Goal: Information Seeking & Learning: Compare options

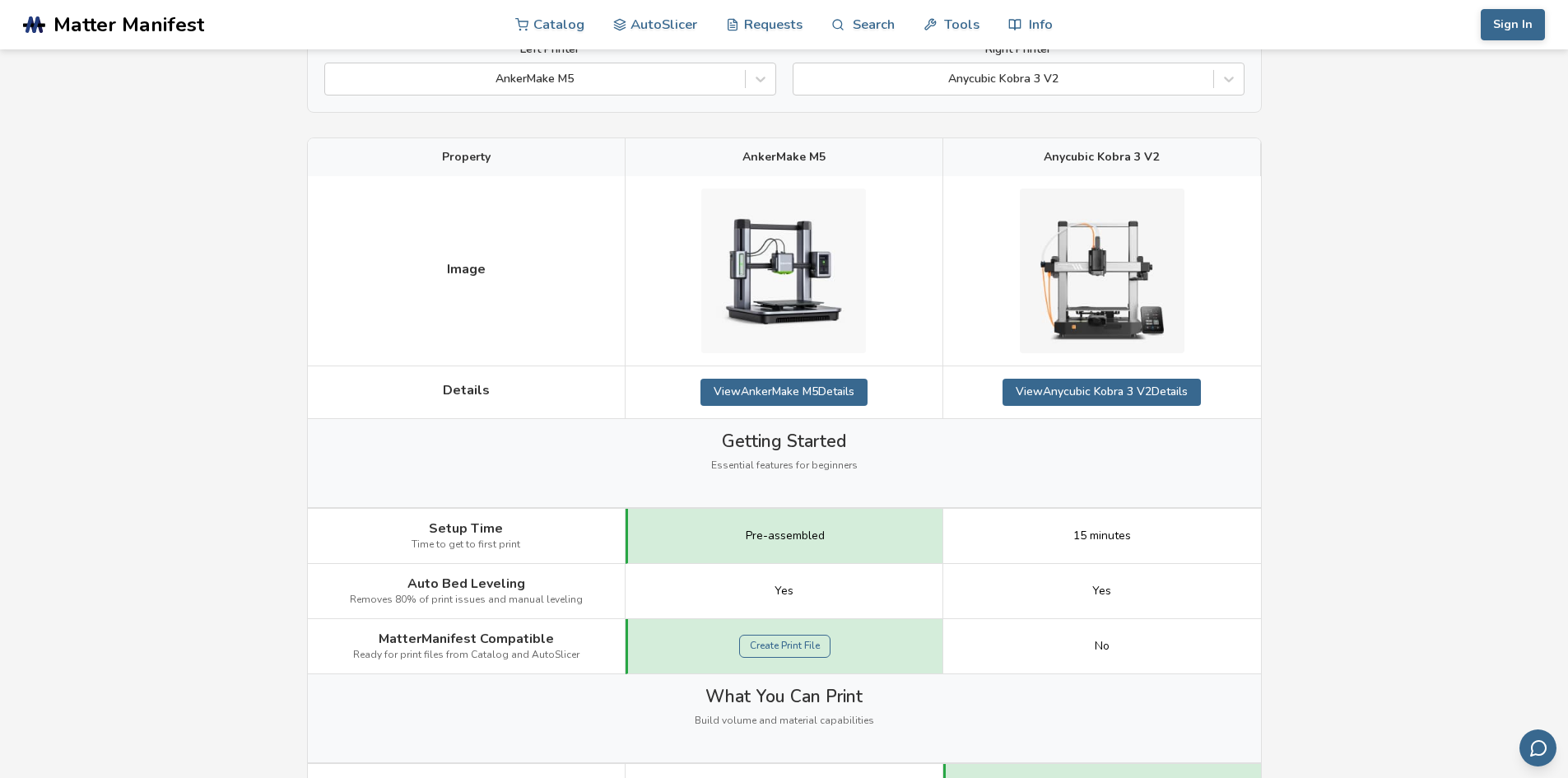
scroll to position [83, 0]
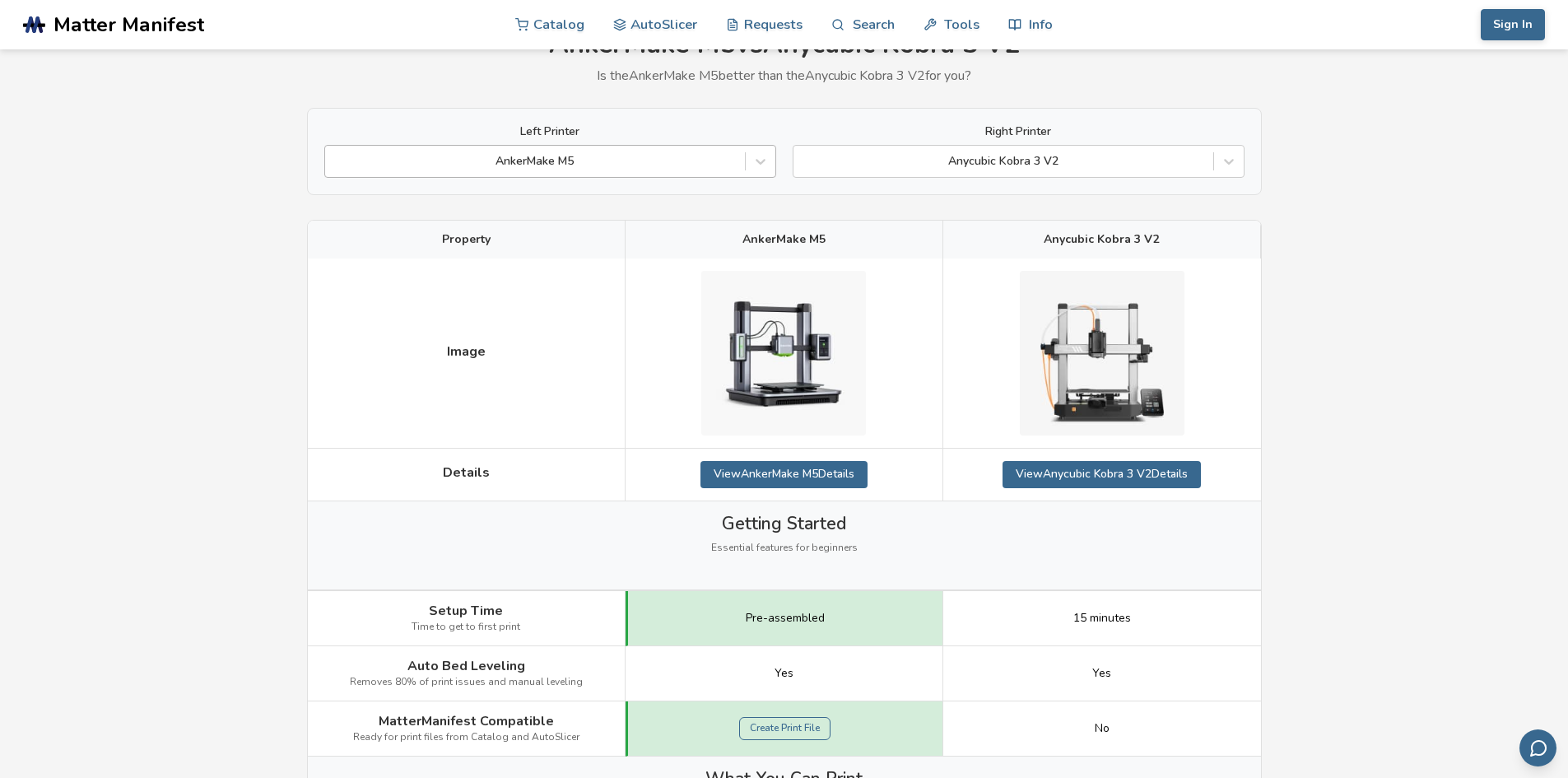
click at [648, 159] on div at bounding box center [535, 161] width 404 height 17
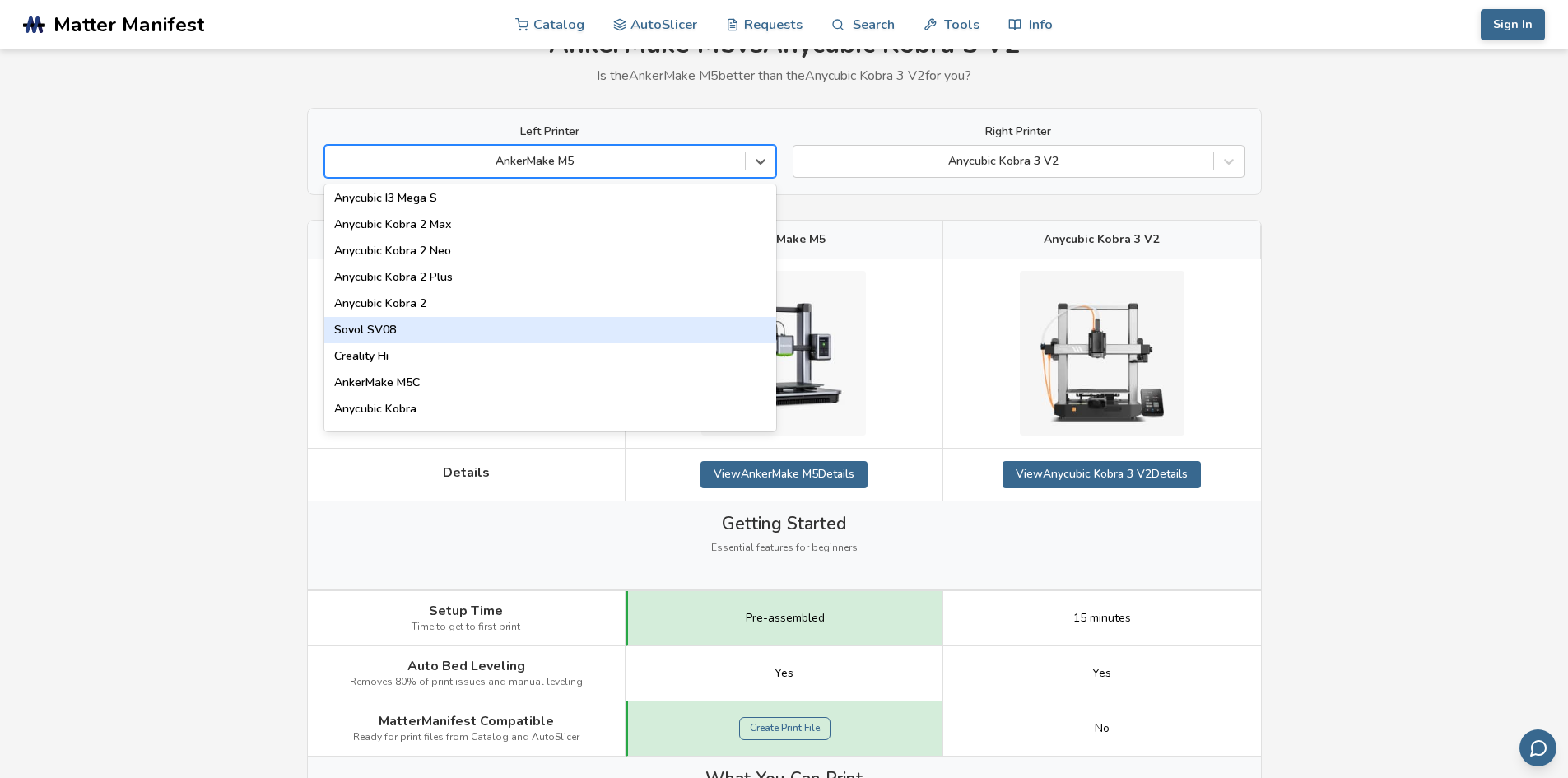
click at [472, 318] on div "Sovol SV08" at bounding box center [550, 330] width 452 height 26
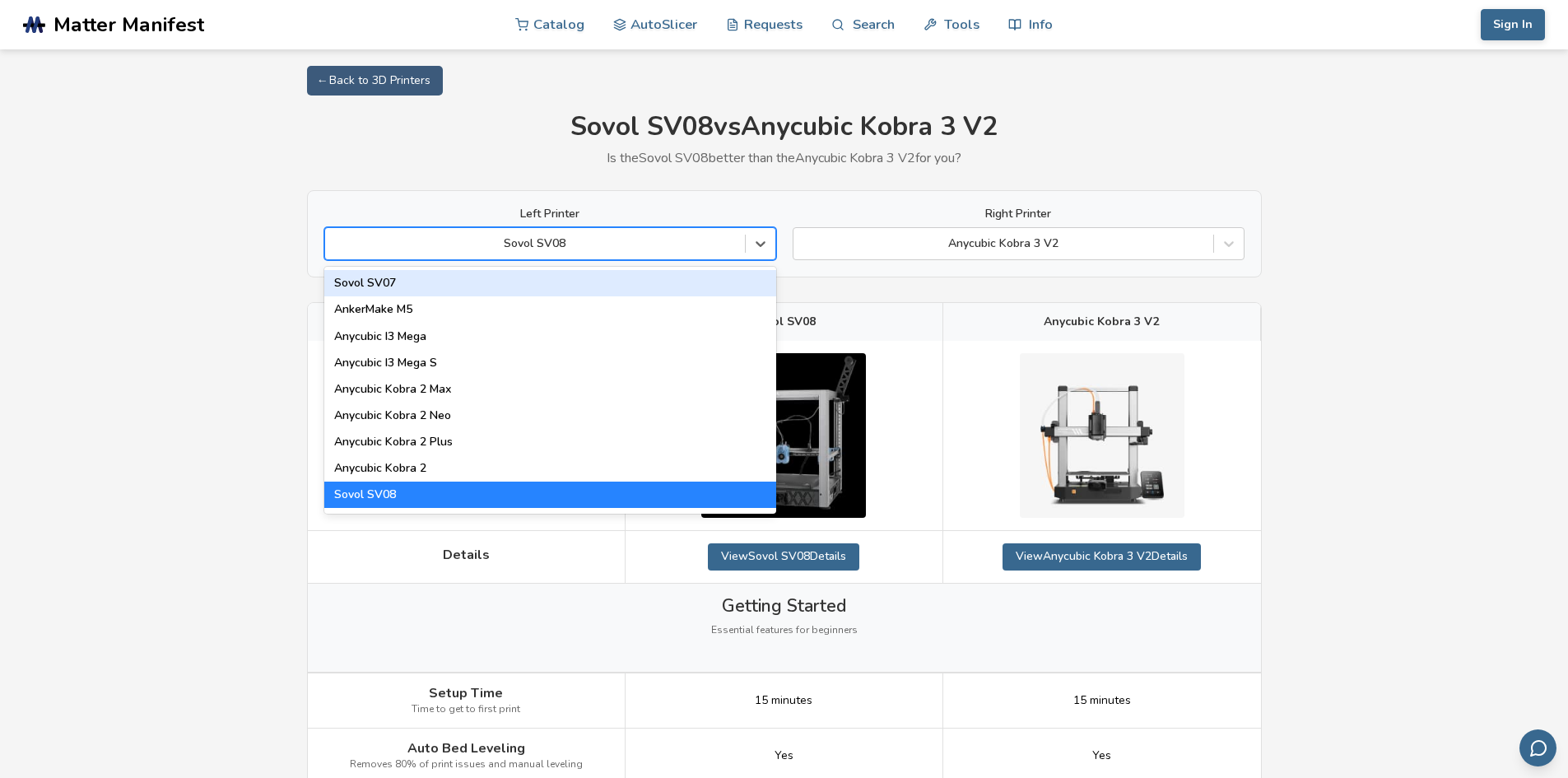
click at [495, 230] on div "Sovol SV08" at bounding box center [550, 244] width 452 height 33
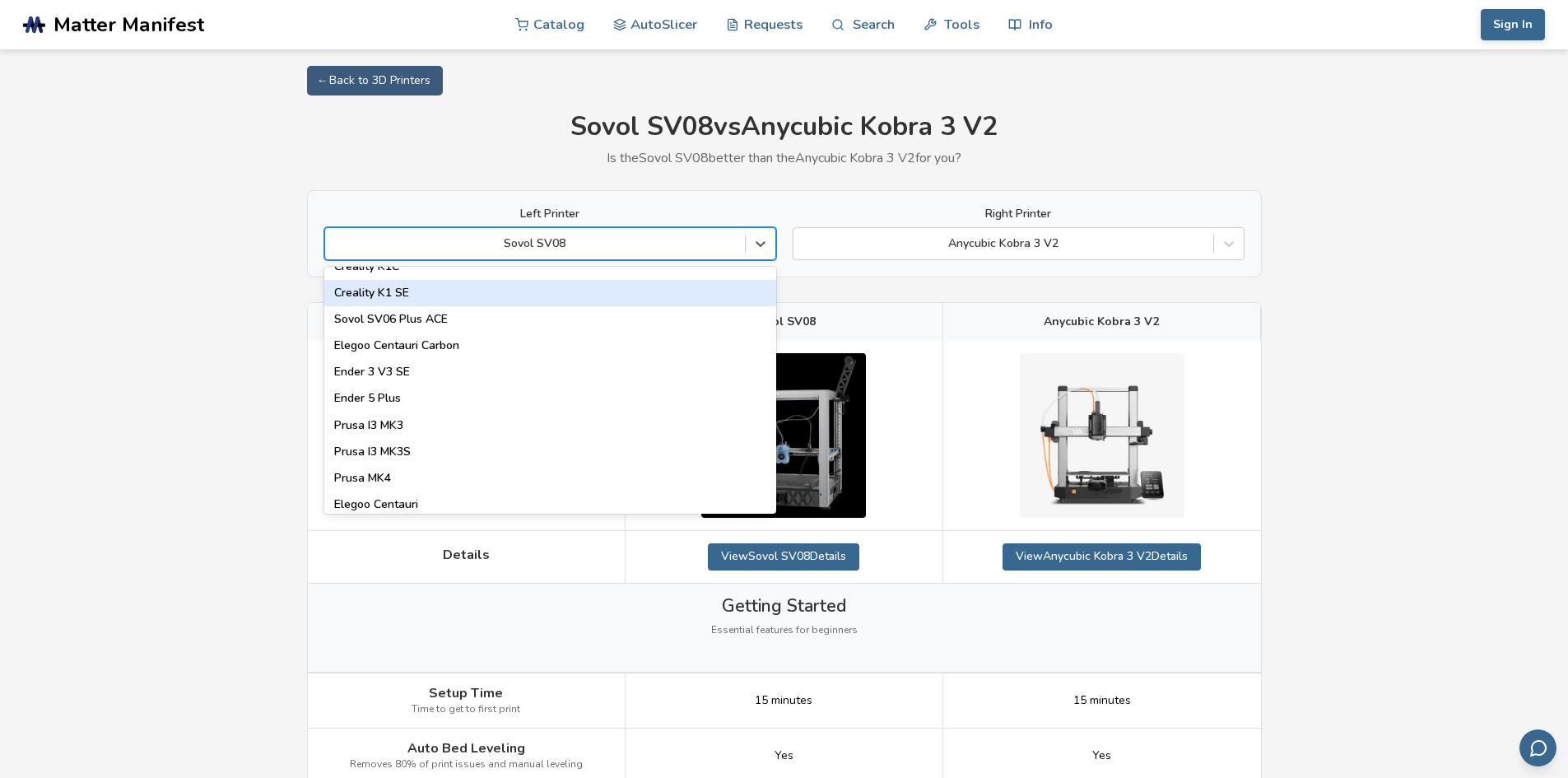
scroll to position [494, 0]
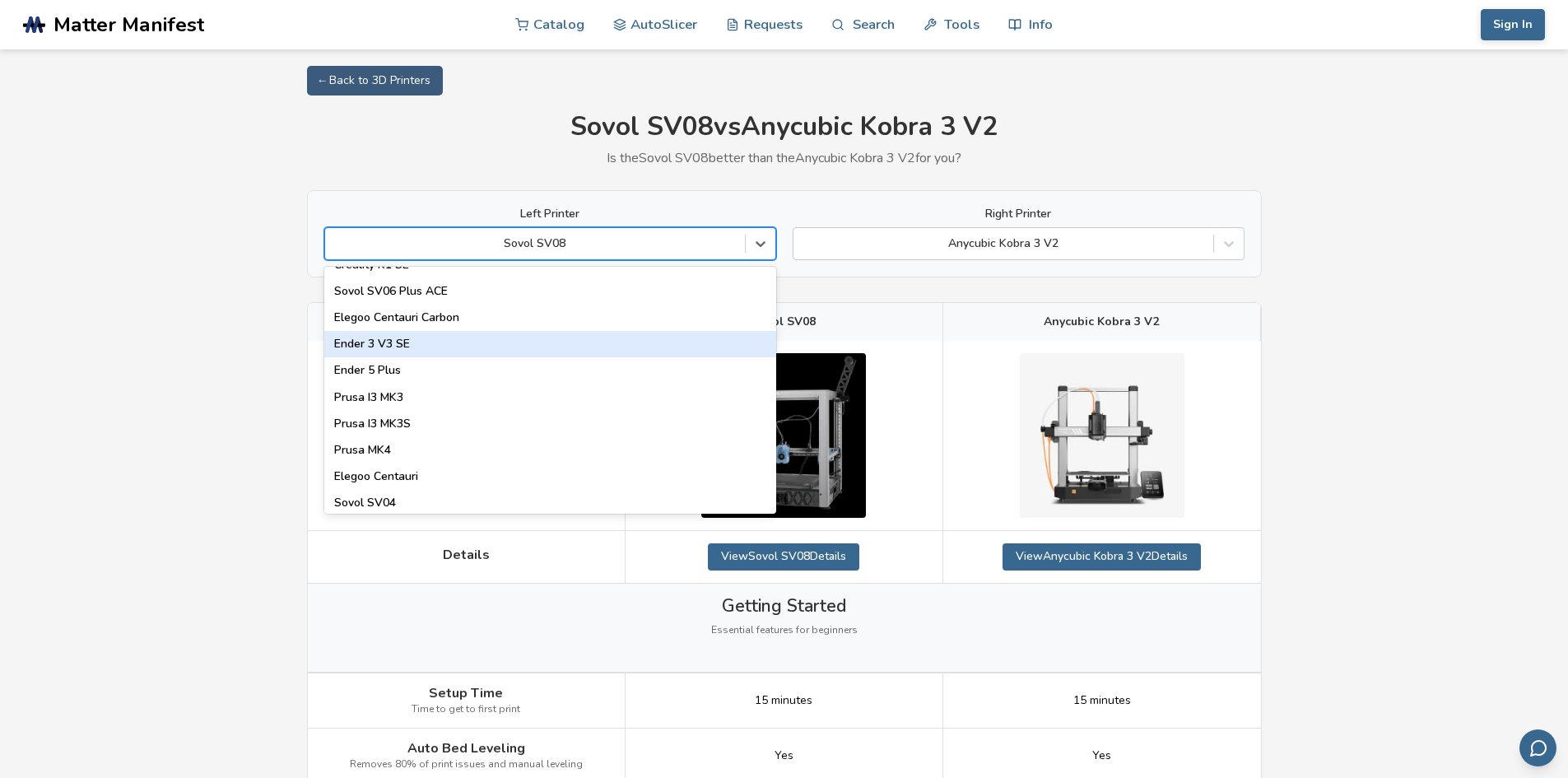
click at [430, 350] on div "Ender 3 V3 SE" at bounding box center [550, 344] width 452 height 26
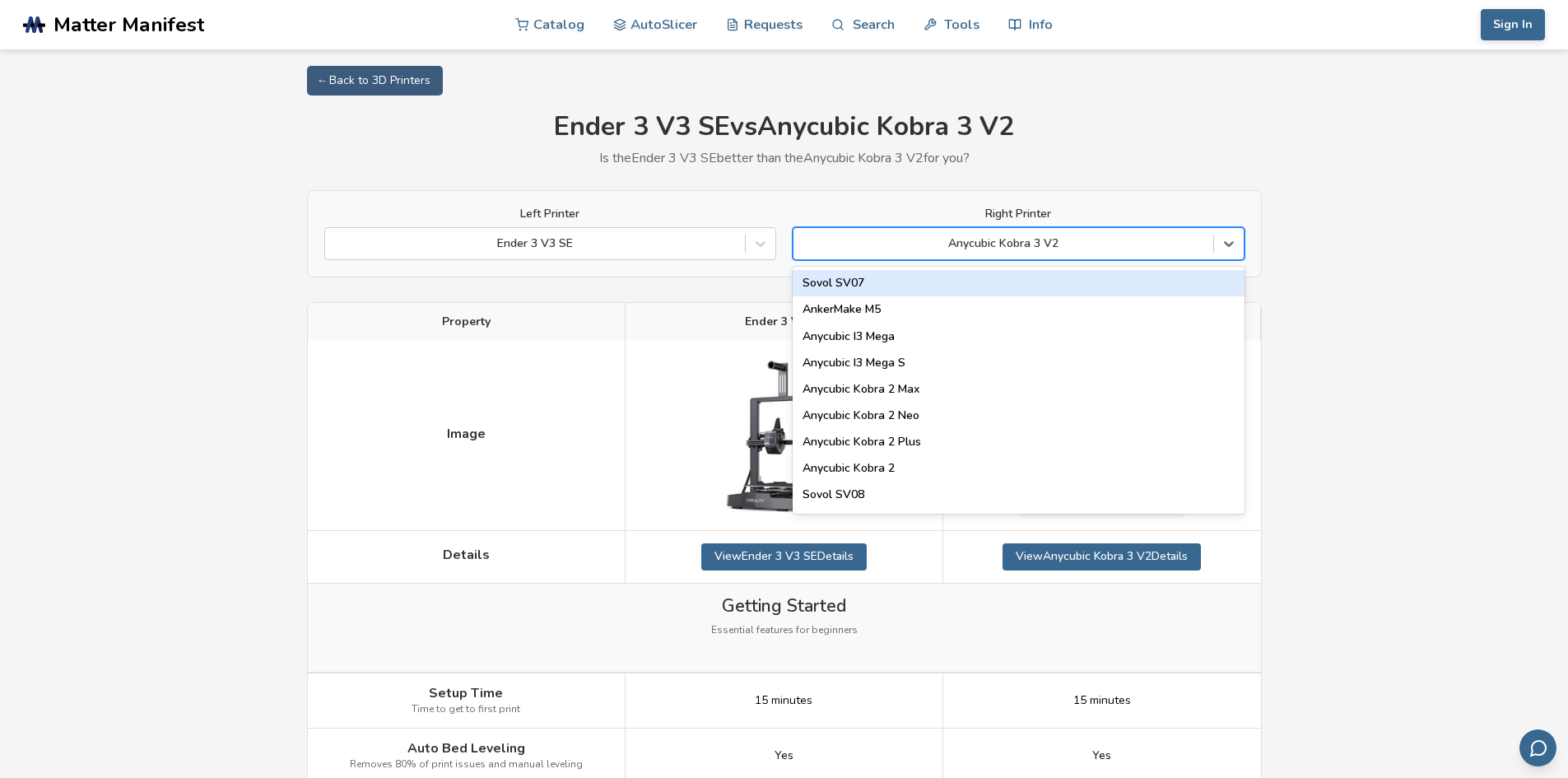
click at [980, 248] on div at bounding box center [1003, 244] width 404 height 17
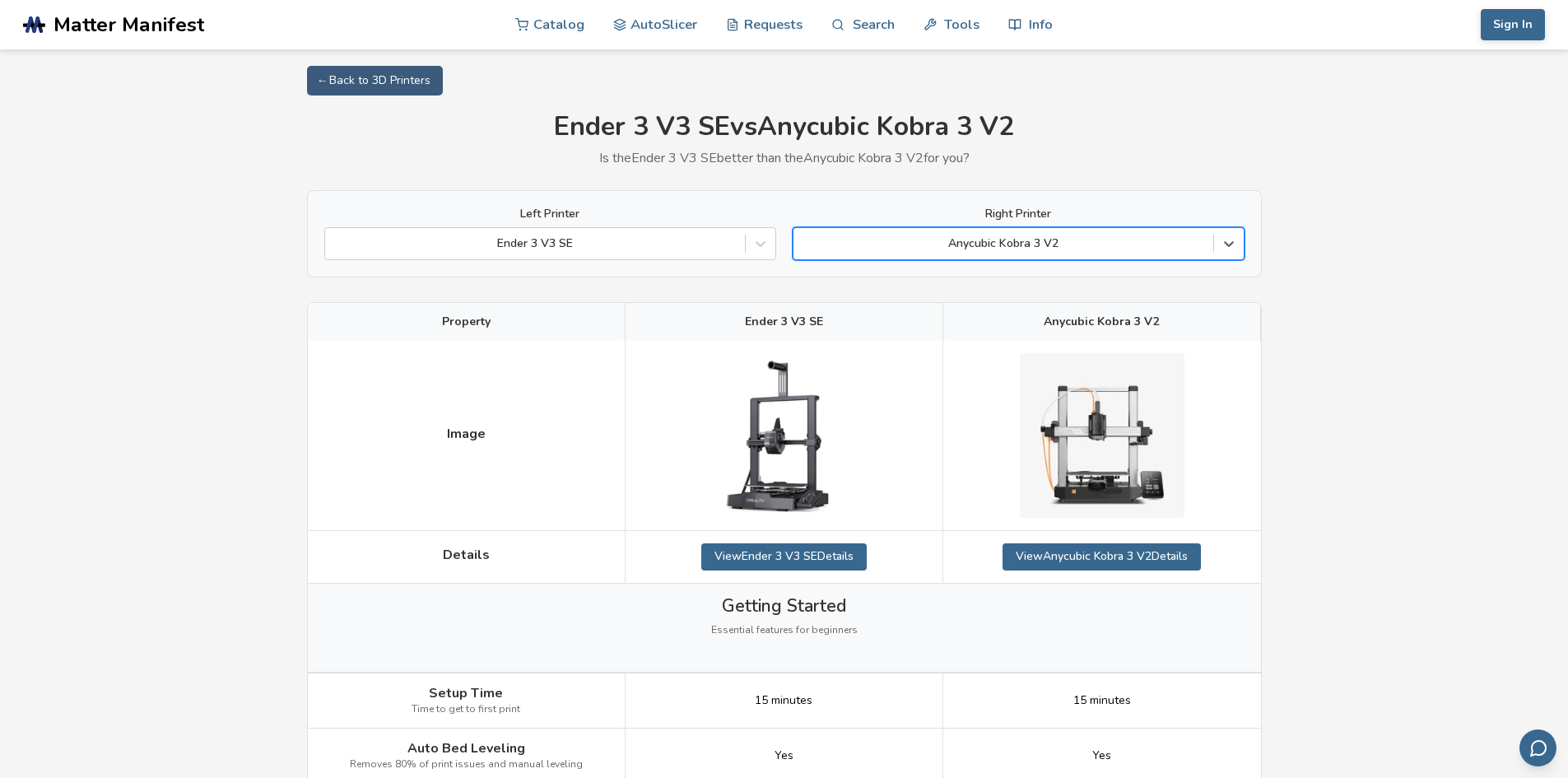
click at [907, 241] on div at bounding box center [1003, 244] width 404 height 17
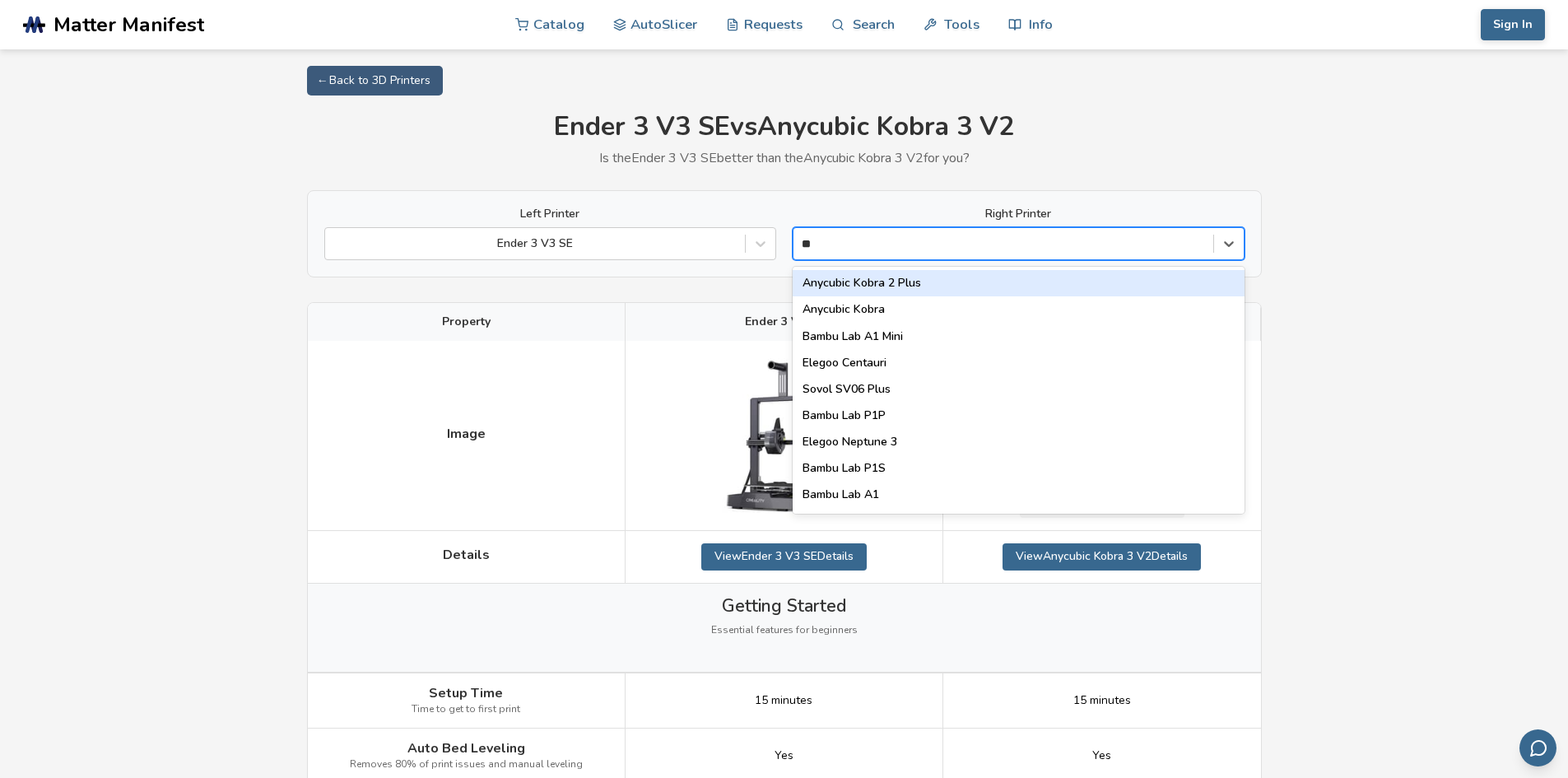
type input "***"
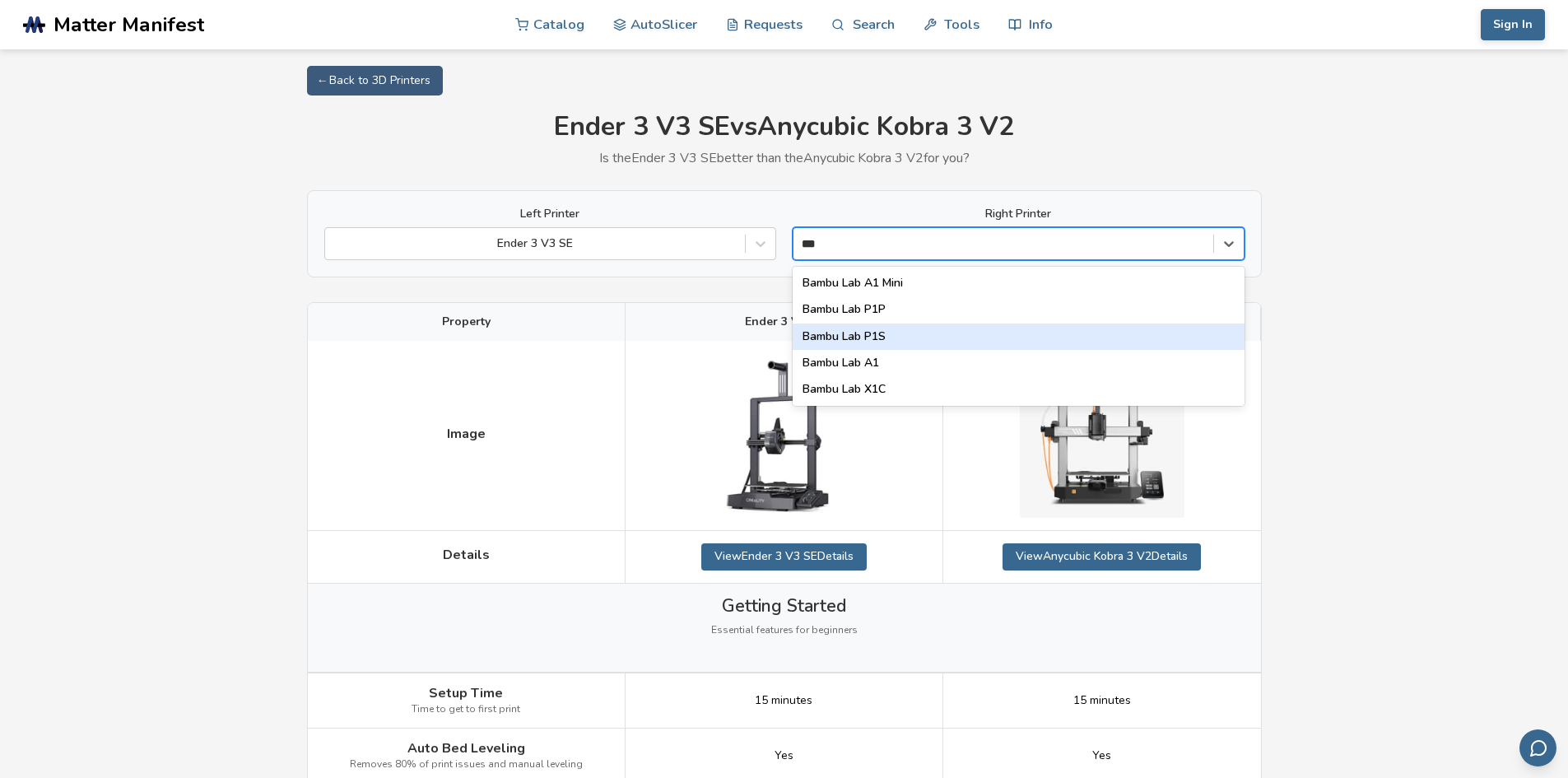
click at [895, 345] on div "Bambu Lab P1S" at bounding box center [1018, 337] width 452 height 26
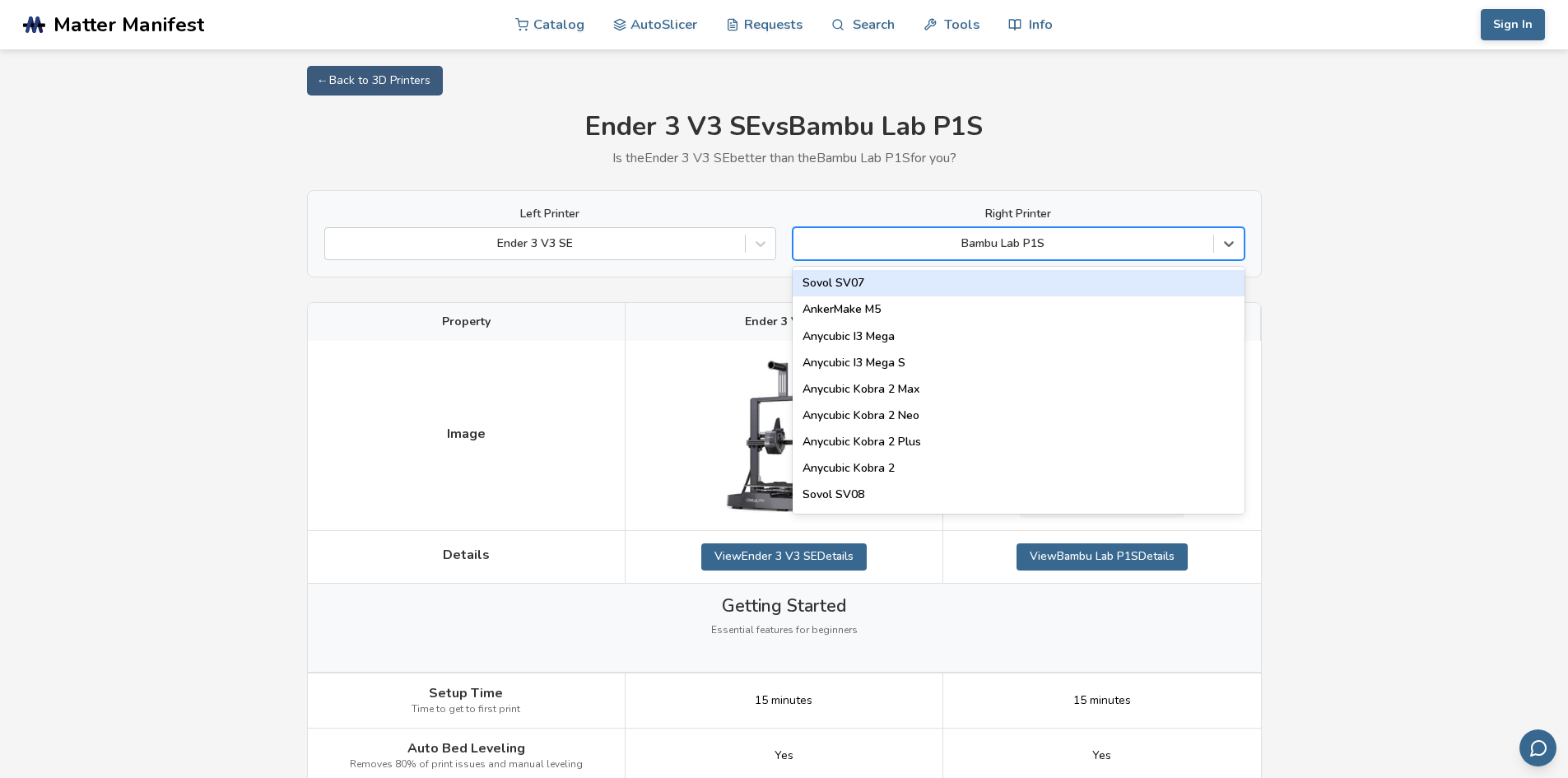
click at [1052, 251] on div at bounding box center [1003, 244] width 404 height 17
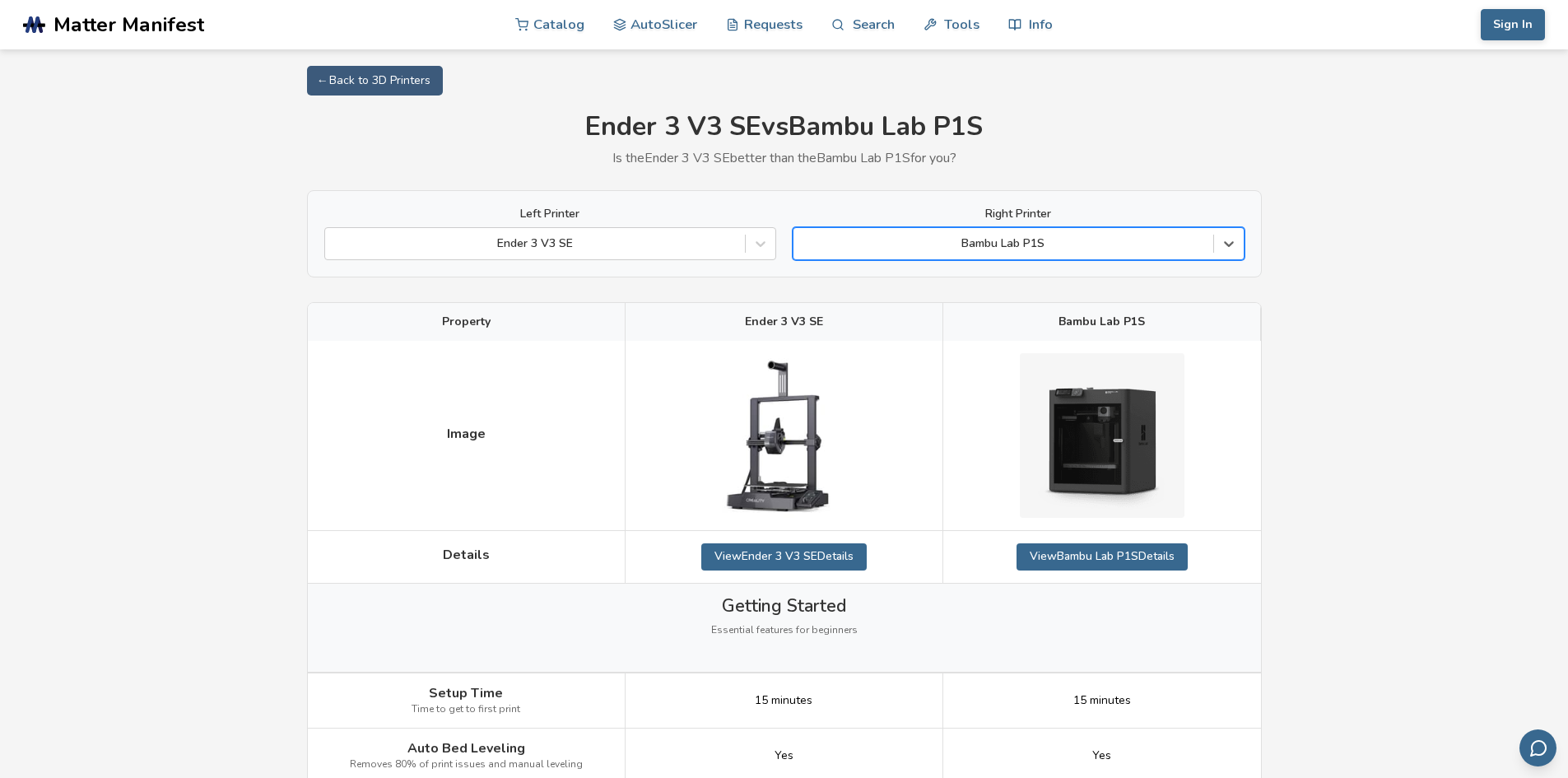
click at [1053, 249] on div at bounding box center [1003, 244] width 404 height 17
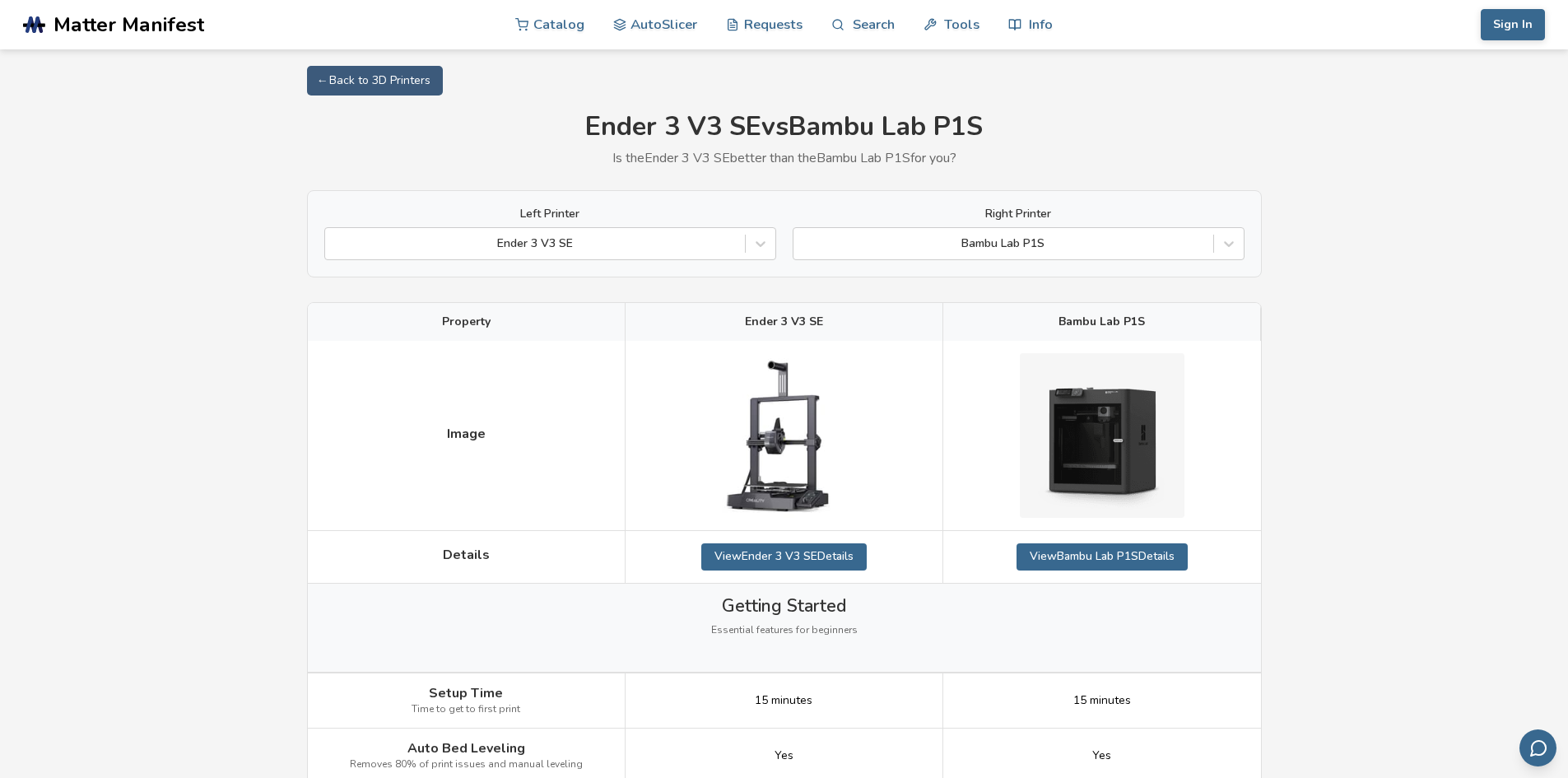
drag, startPoint x: 1377, startPoint y: 305, endPoint x: 1364, endPoint y: 305, distance: 13.0
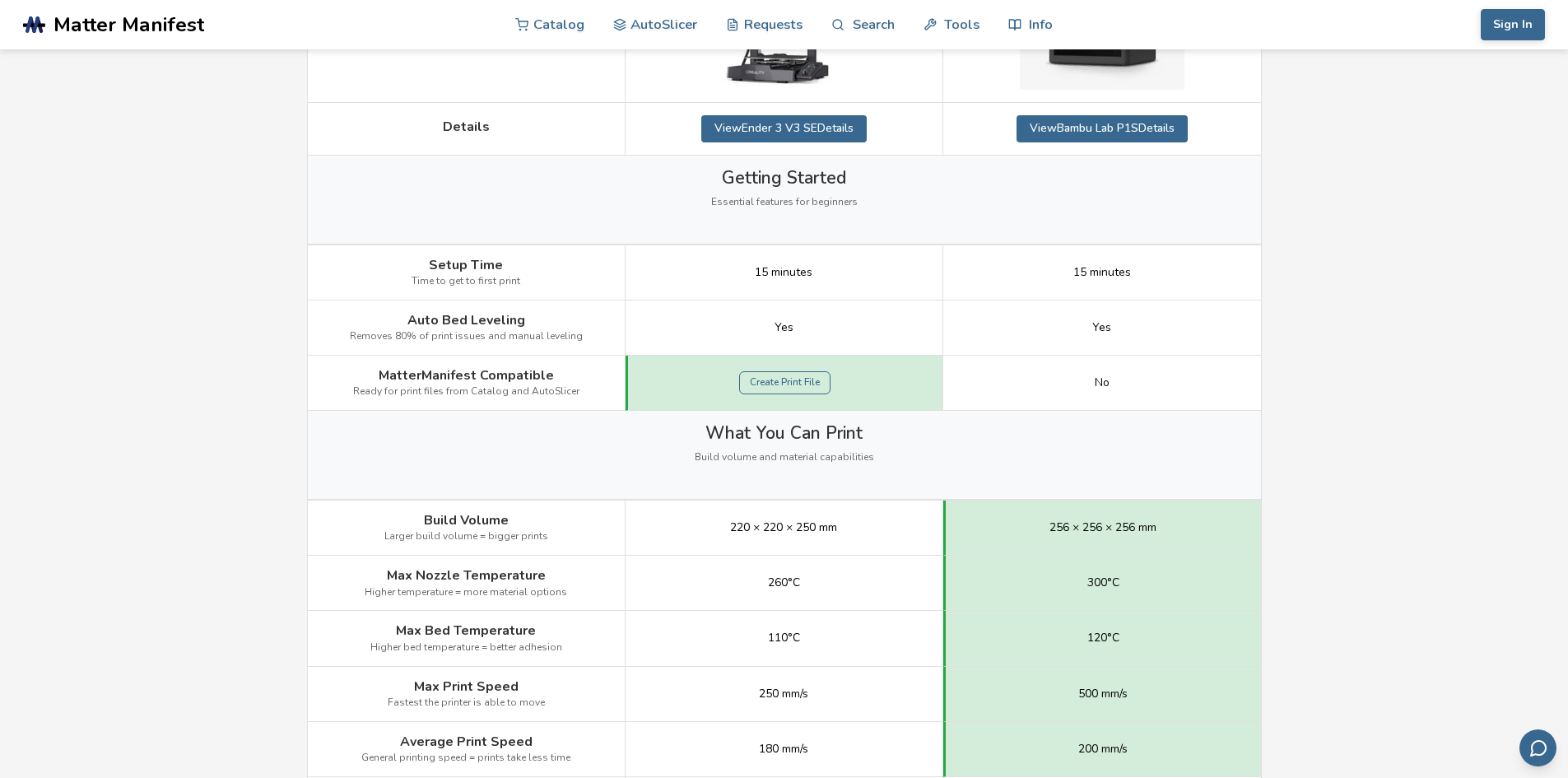
scroll to position [164, 0]
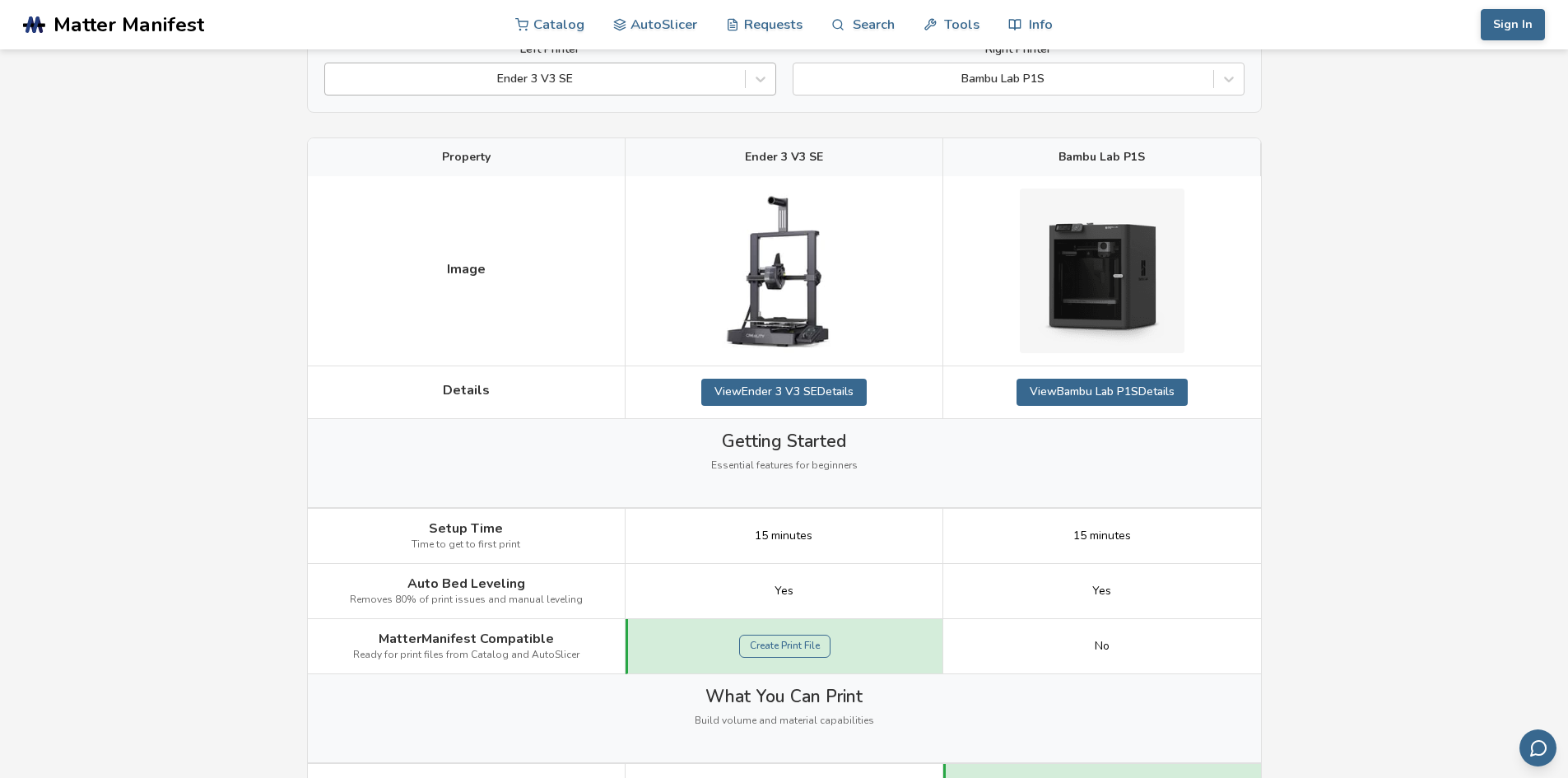
click at [695, 93] on div "Ender 3 V3 SE" at bounding box center [550, 79] width 452 height 33
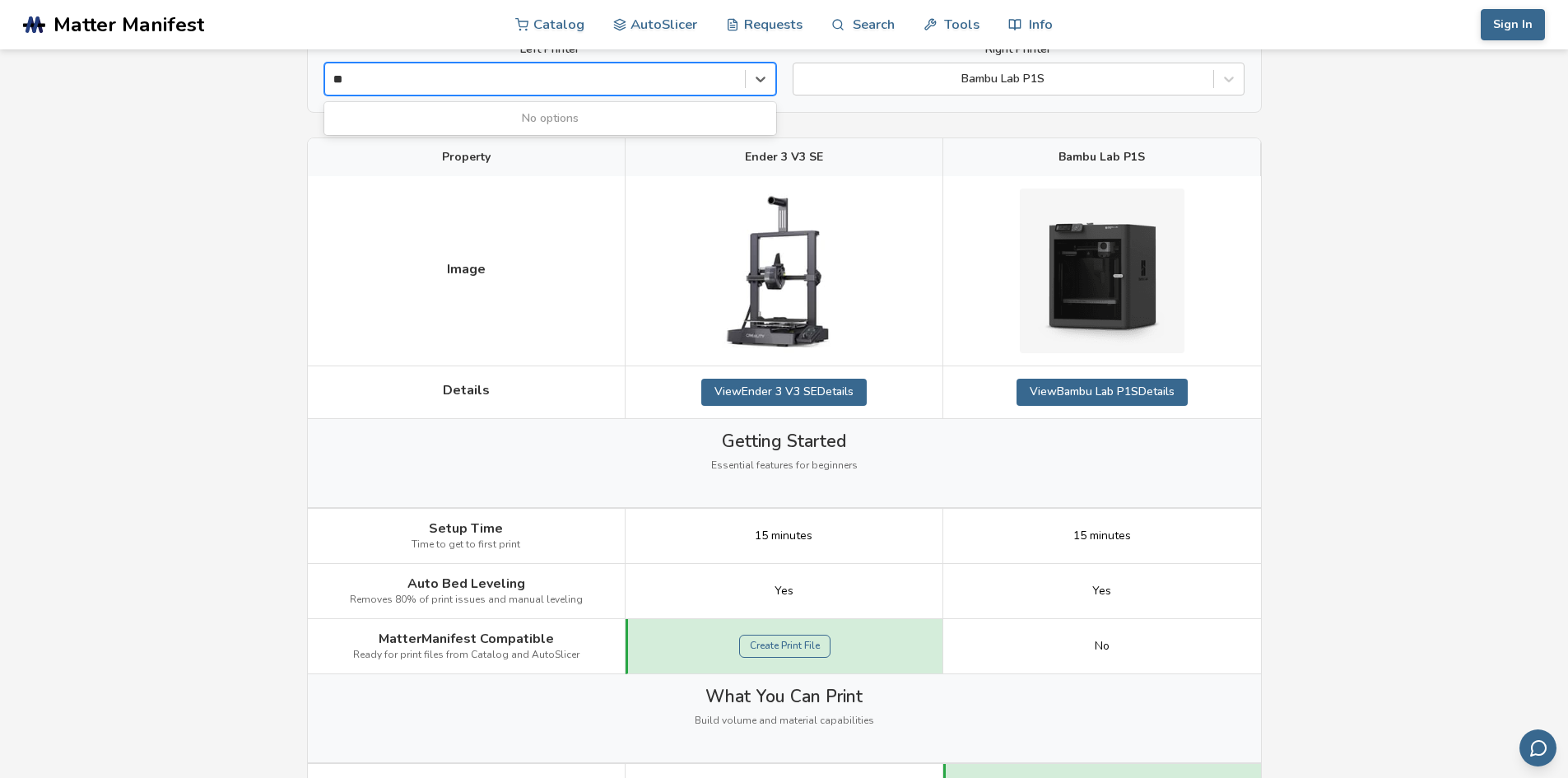
type input "*"
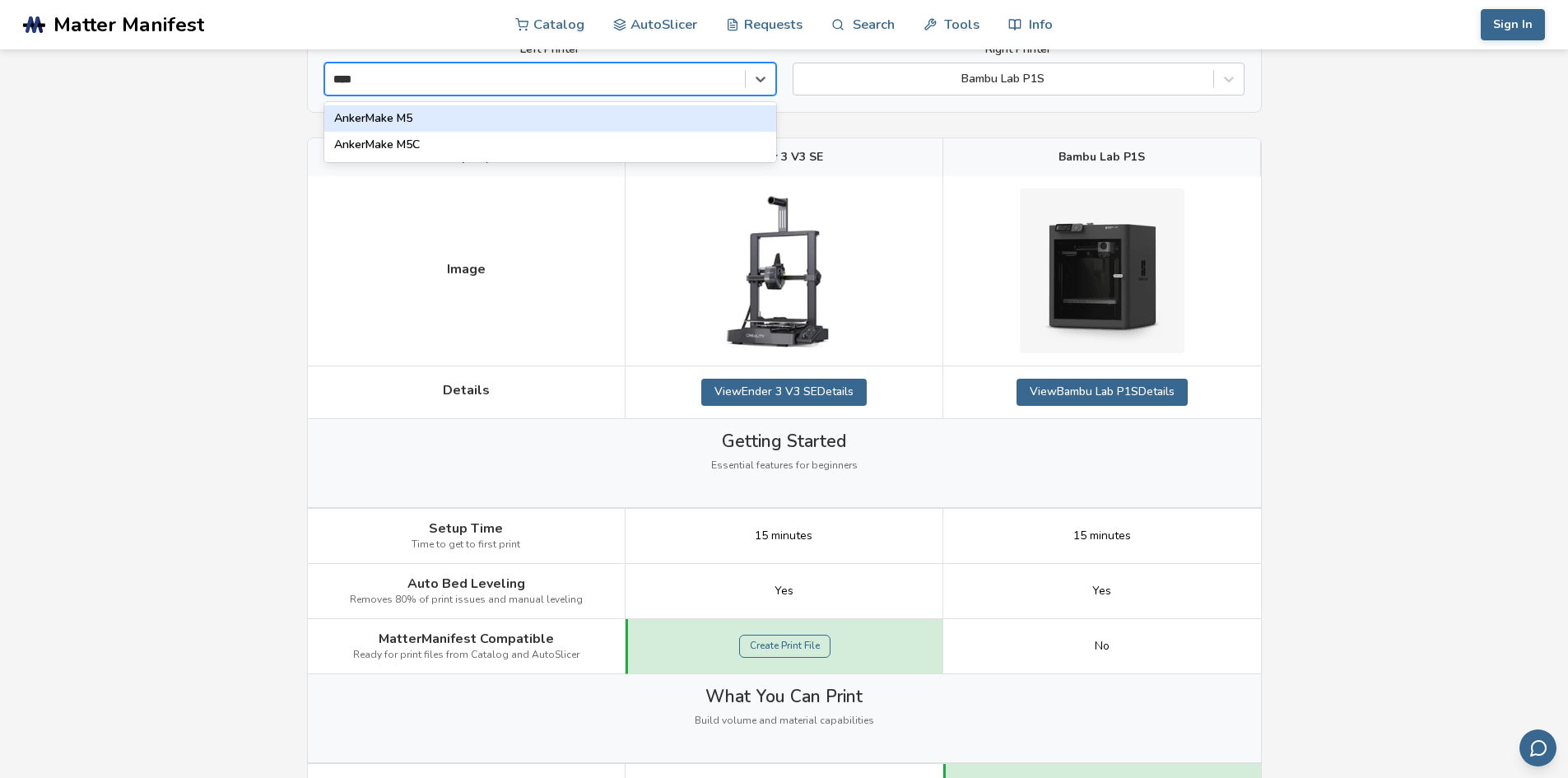
type input "*****"
click at [657, 125] on div "AnkerMake M5" at bounding box center [550, 118] width 452 height 26
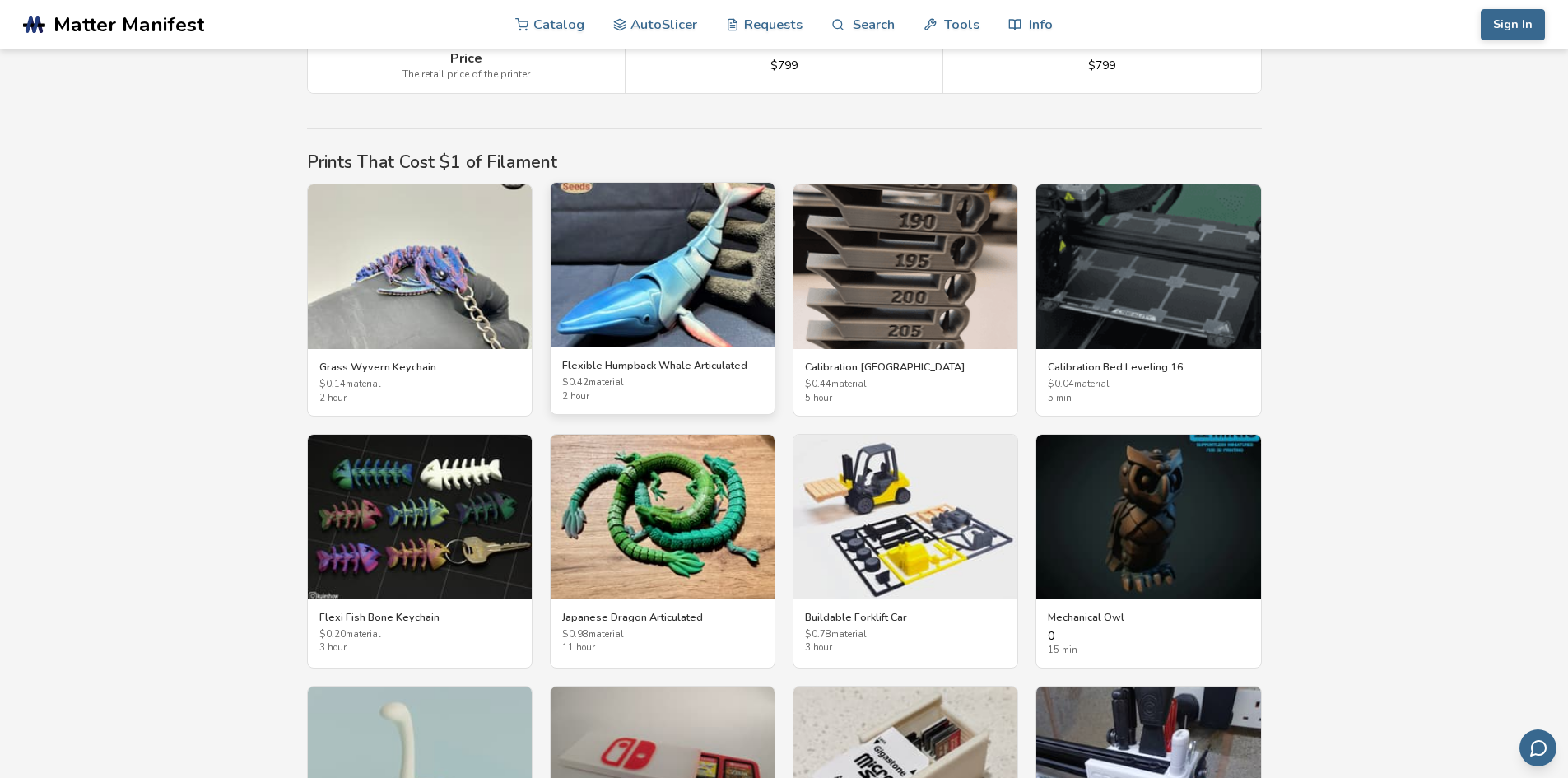
scroll to position [2634, 0]
